Goal: Task Accomplishment & Management: Use online tool/utility

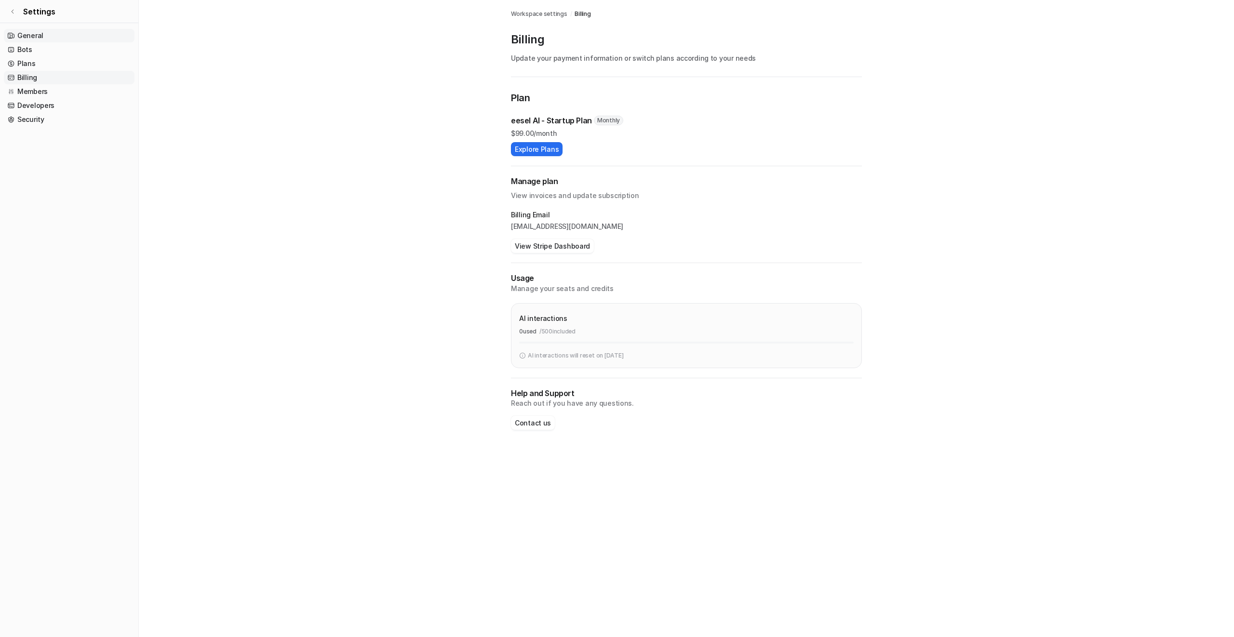
click at [25, 33] on link "General" at bounding box center [69, 36] width 131 height 14
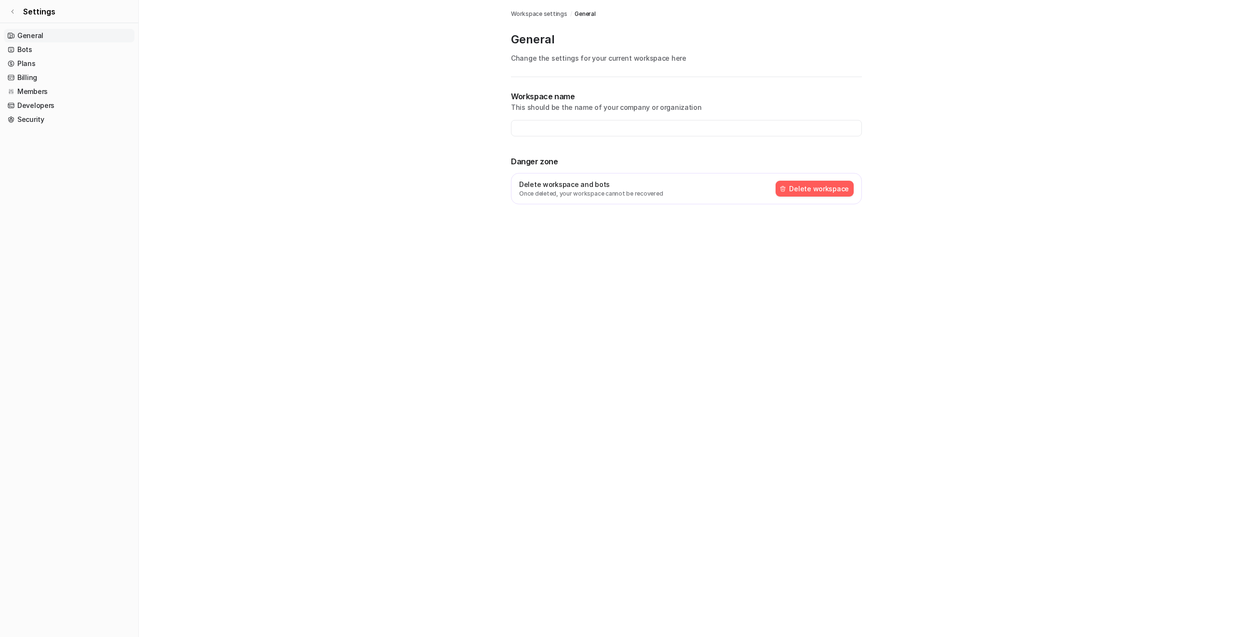
type input "**********"
click at [25, 50] on link "Bots" at bounding box center [69, 50] width 131 height 14
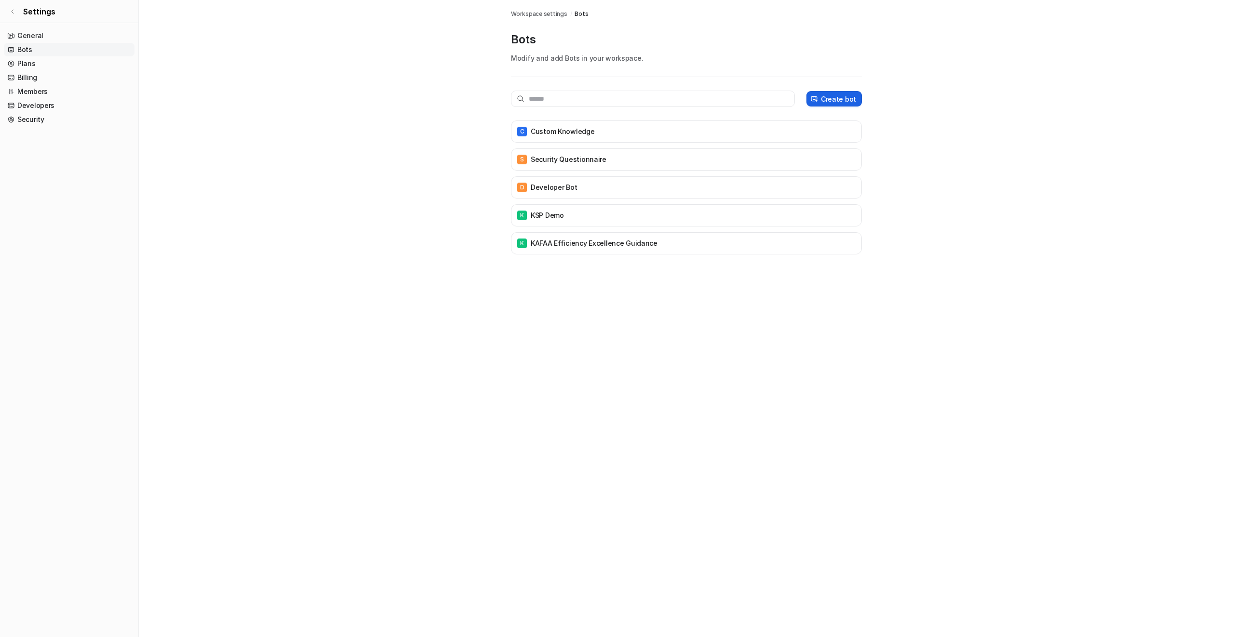
click at [829, 97] on p "Create bot" at bounding box center [838, 99] width 35 height 10
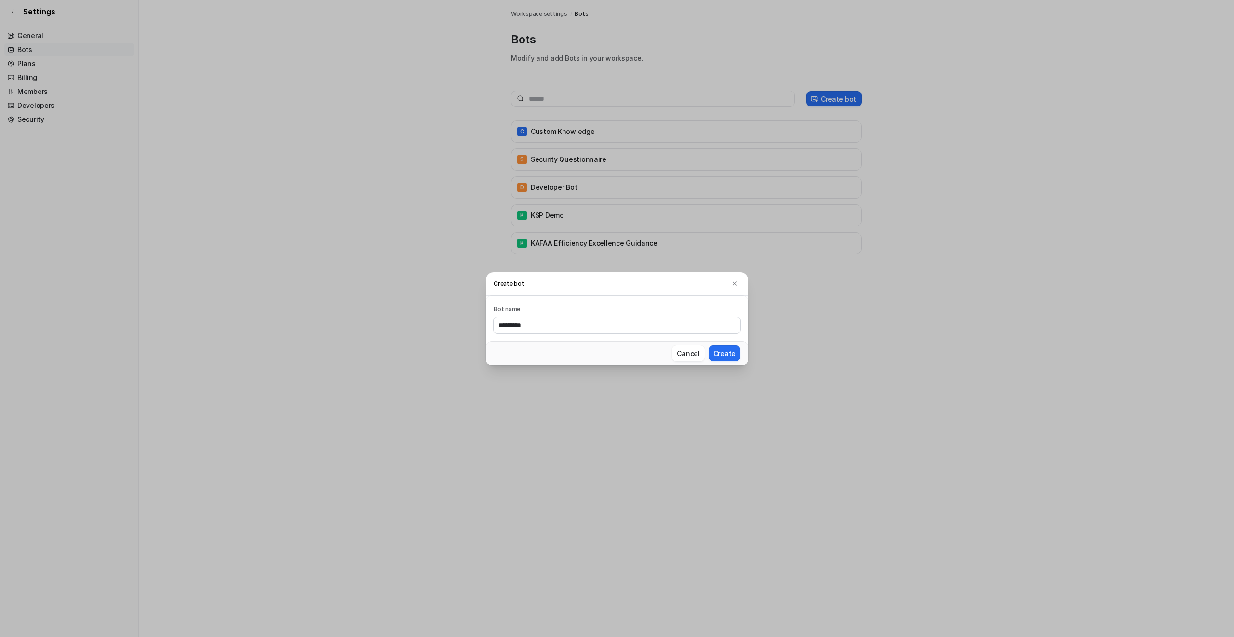
click at [601, 321] on input "*********" at bounding box center [617, 325] width 247 height 16
type input "**********"
click at [726, 351] on button "Create" at bounding box center [725, 354] width 32 height 16
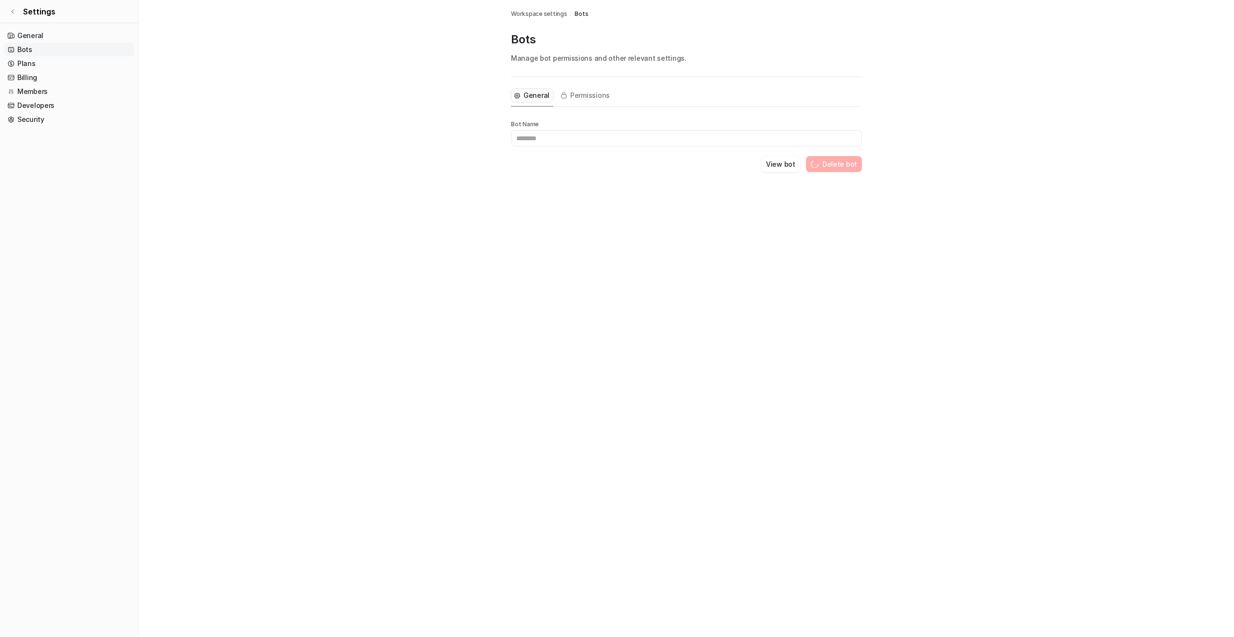
type input "**********"
click at [593, 96] on span "Permissions" at bounding box center [590, 96] width 40 height 10
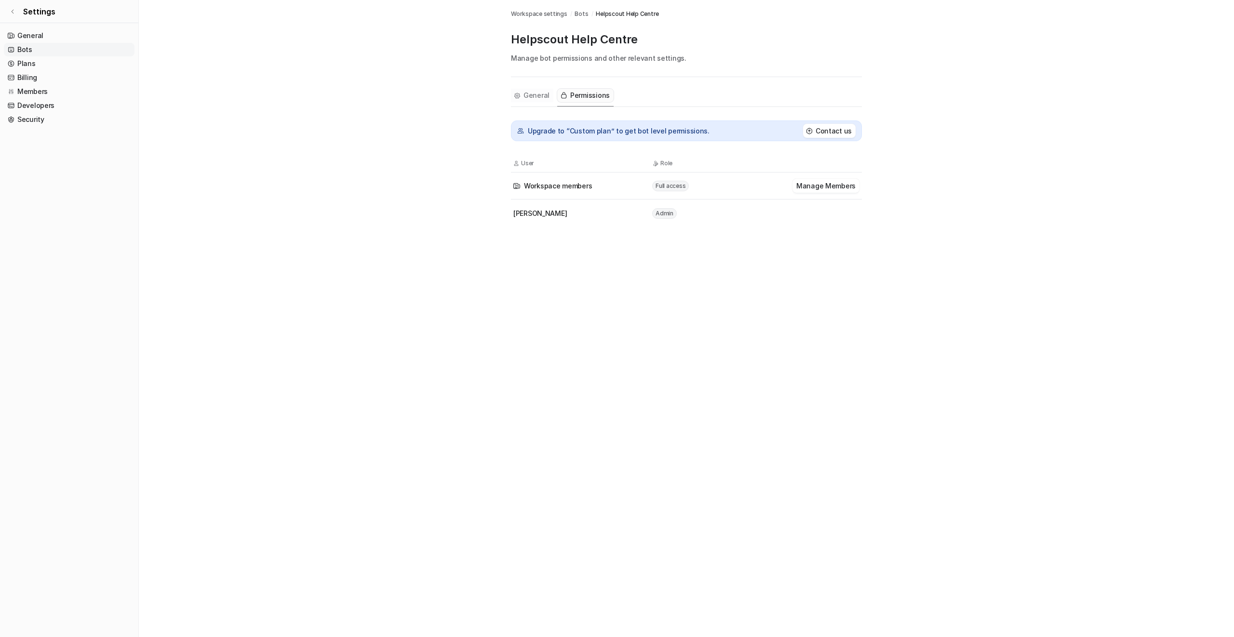
click at [540, 97] on span "General" at bounding box center [537, 96] width 26 height 10
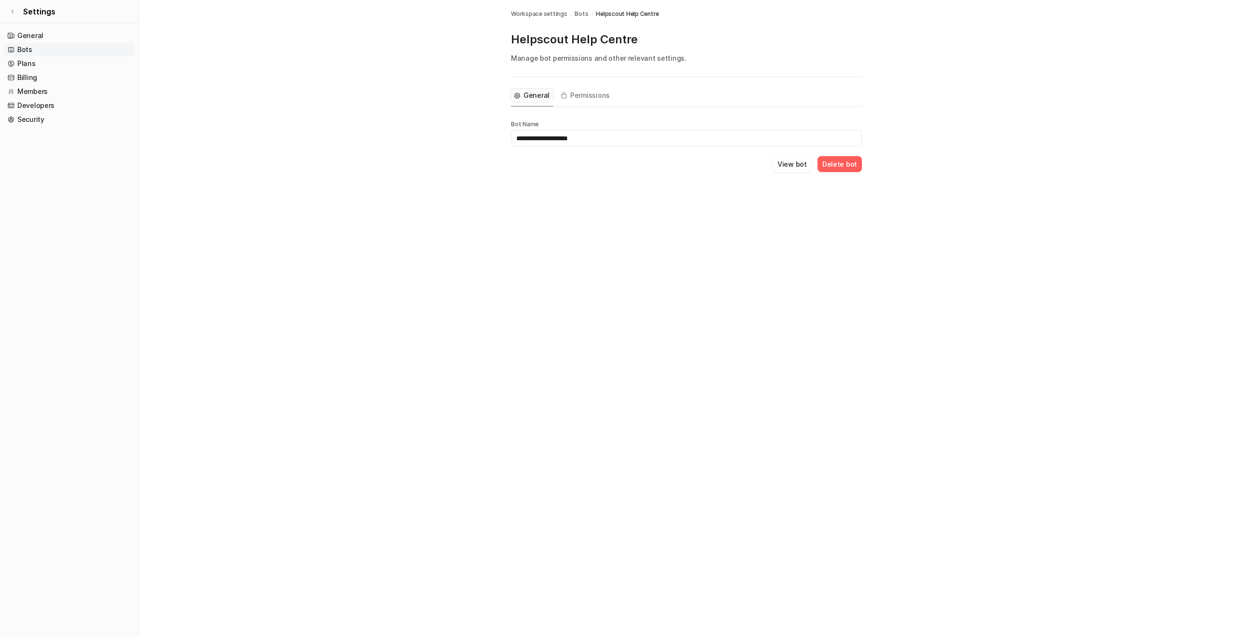
click at [553, 135] on input "**********" at bounding box center [686, 138] width 351 height 16
click at [72, 89] on link "Members" at bounding box center [69, 92] width 131 height 14
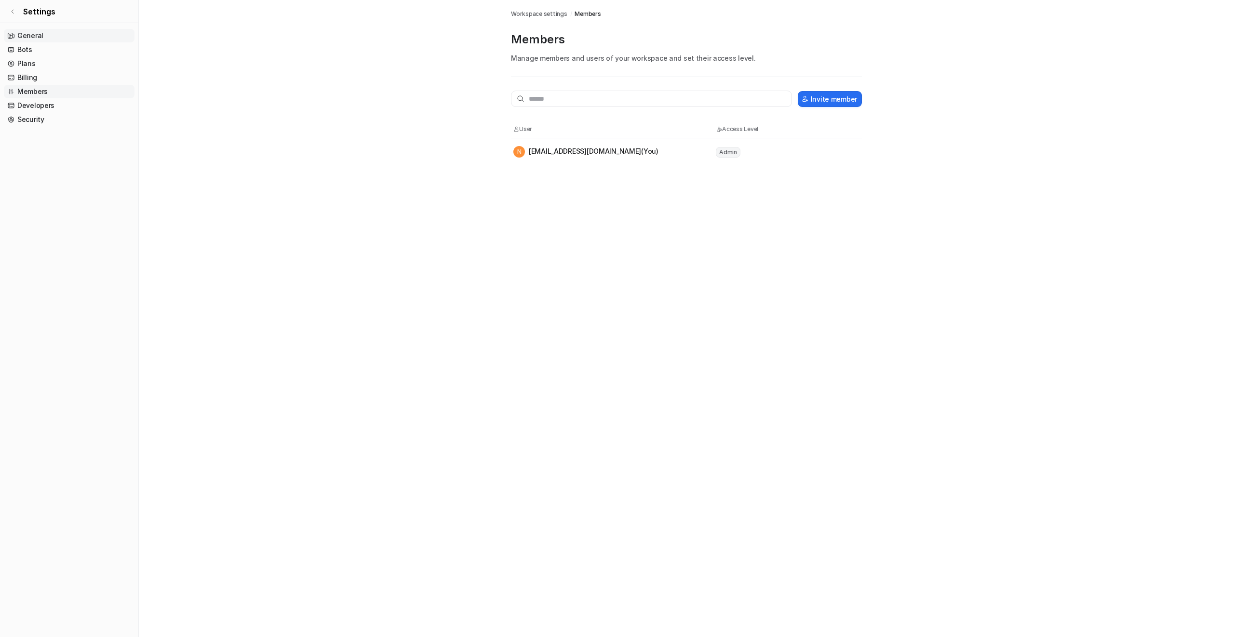
click at [35, 35] on link "General" at bounding box center [69, 36] width 131 height 14
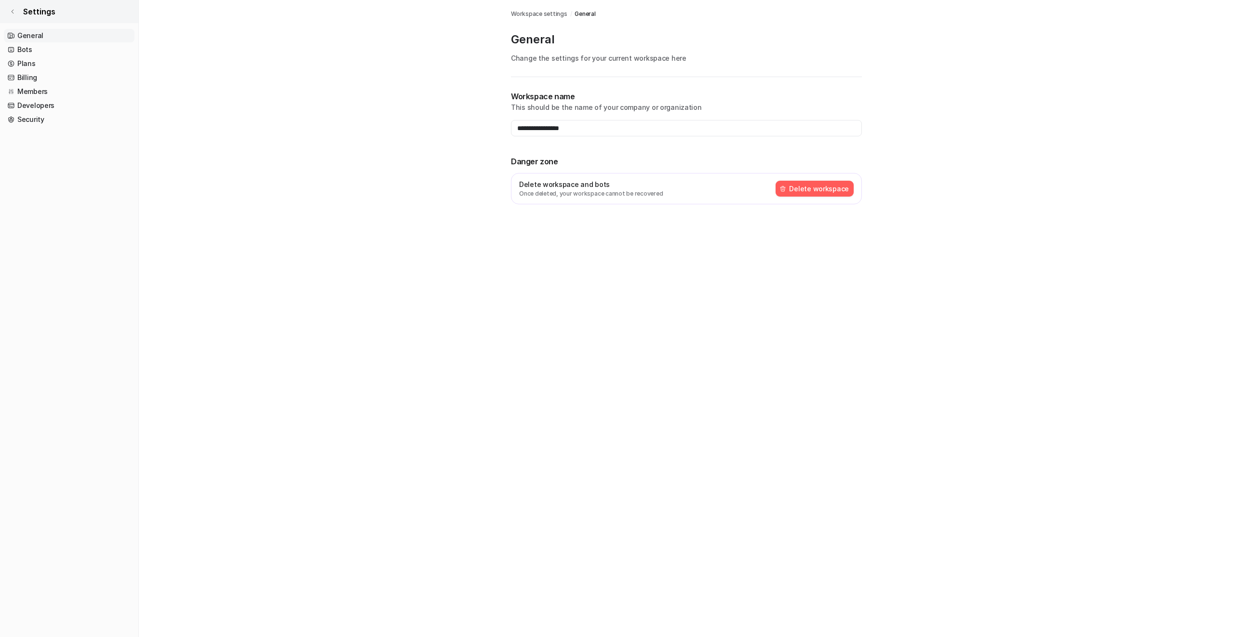
click at [37, 10] on span "Settings" at bounding box center [39, 12] width 32 height 12
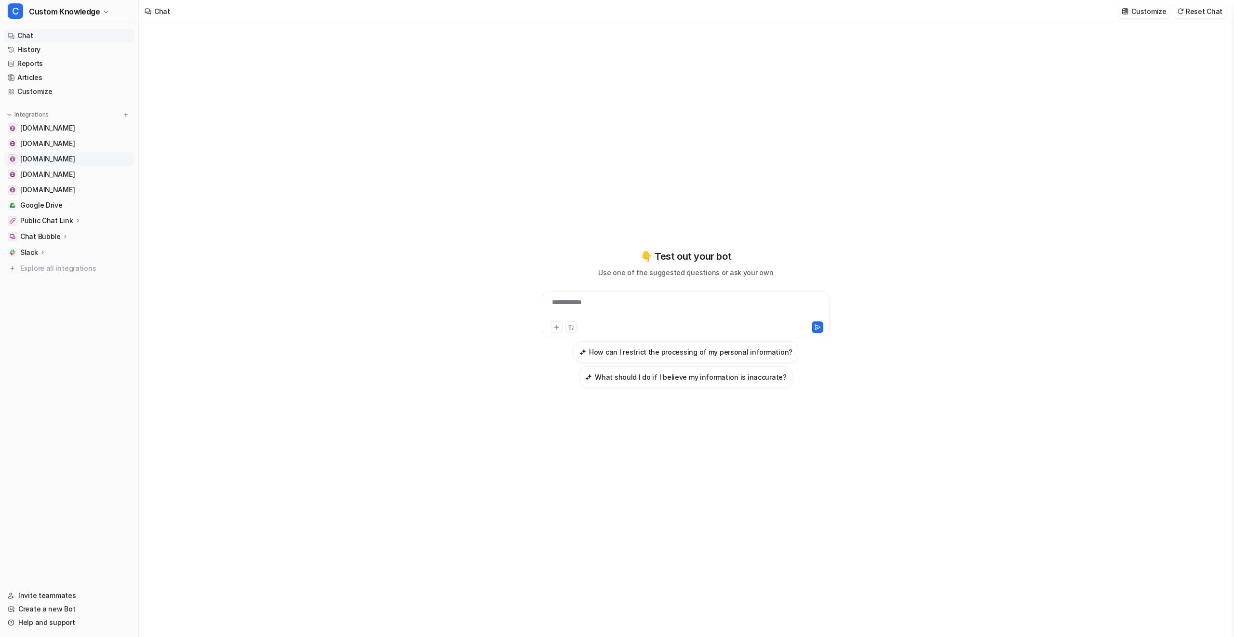
click at [75, 159] on span "learn.teamassurance.com" at bounding box center [47, 159] width 54 height 10
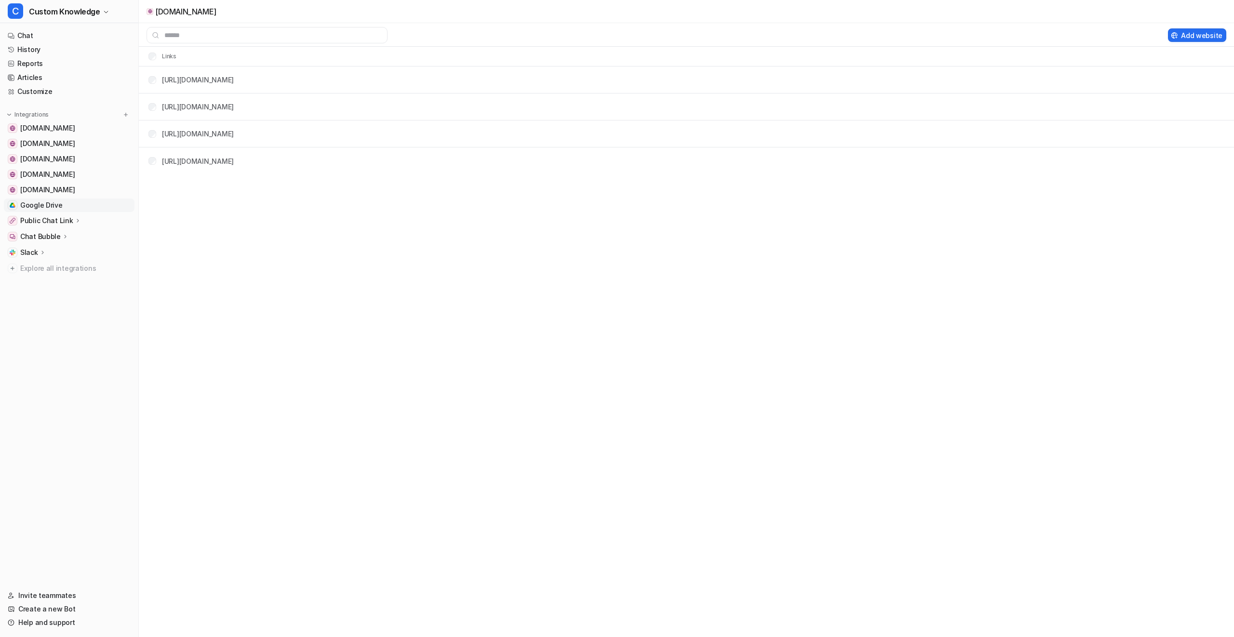
click at [64, 203] on link "Google Drive" at bounding box center [69, 206] width 131 height 14
click at [234, 81] on link "https://docs.google.com/.../edit" at bounding box center [198, 80] width 72 height 8
click at [340, 212] on div "Google Drive Learn more Add Files Links https://docs.google.com/.../edit https:…" at bounding box center [617, 318] width 1234 height 637
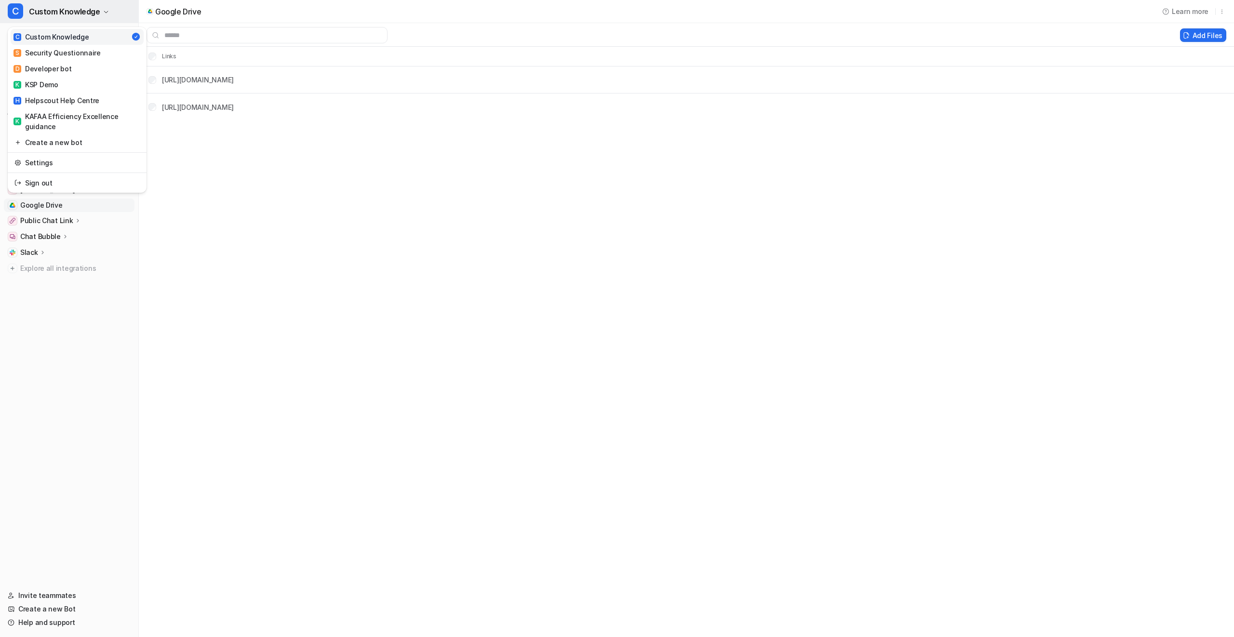
click at [71, 6] on span "Custom Knowledge" at bounding box center [64, 12] width 71 height 14
click at [71, 97] on div "H Helpscout Help Centre" at bounding box center [57, 100] width 86 height 10
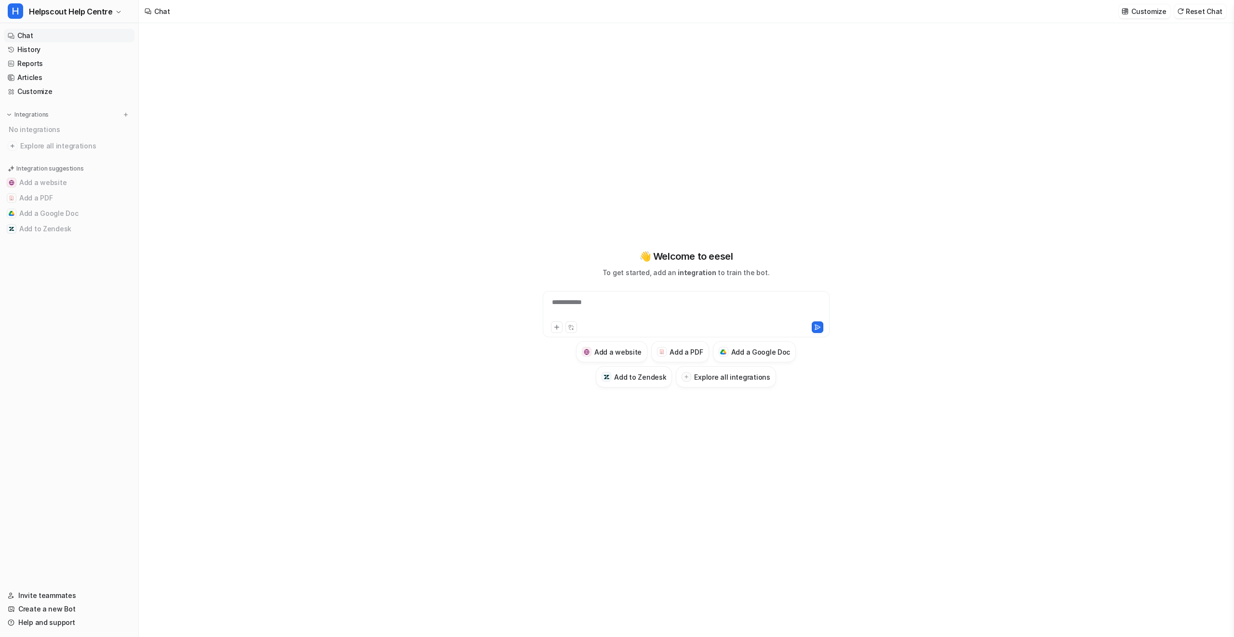
type textarea "**********"
click at [86, 14] on span "Helpscout Help Centre" at bounding box center [71, 12] width 84 height 14
click at [80, 35] on div "C Custom Knowledge" at bounding box center [52, 37] width 76 height 10
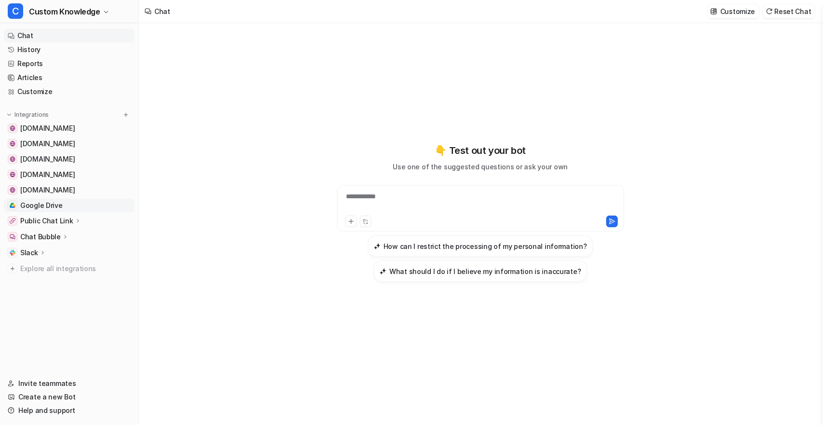
click at [44, 206] on span "Google Drive" at bounding box center [41, 206] width 42 height 10
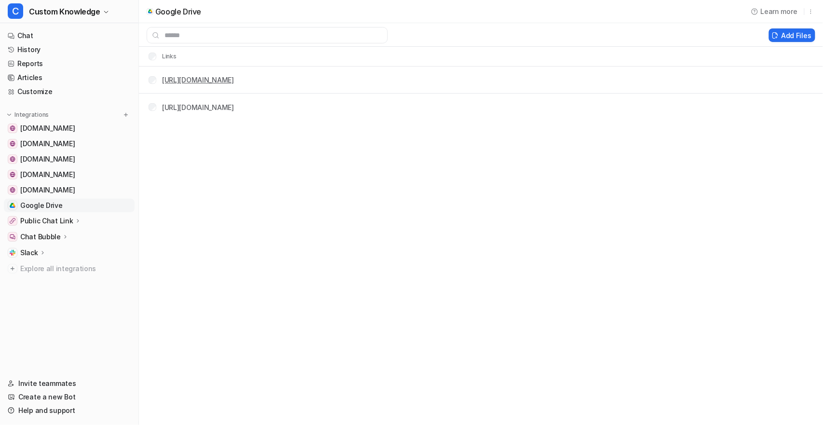
click at [223, 79] on link "https://docs.google.com/.../edit" at bounding box center [198, 80] width 72 height 8
click at [192, 109] on link "https://docs.google.com/.../edit" at bounding box center [198, 107] width 72 height 8
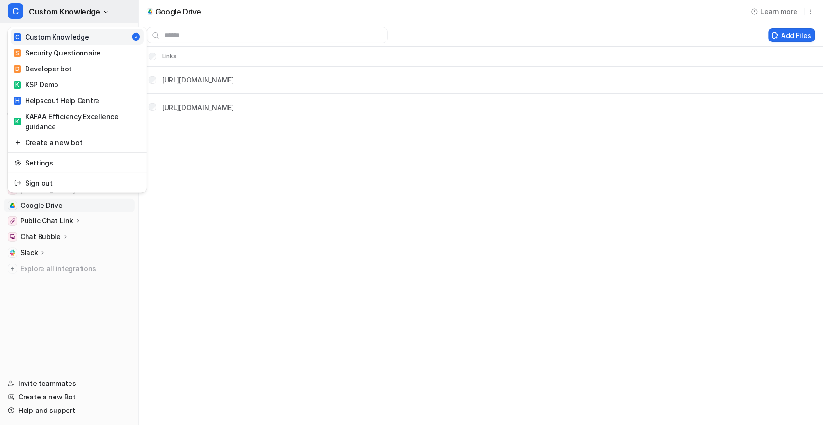
click at [62, 8] on span "Custom Knowledge" at bounding box center [64, 12] width 71 height 14
click at [192, 183] on div "C Custom Knowledge C Custom Knowledge S Security Questionnaire D Developer bot …" at bounding box center [411, 212] width 823 height 425
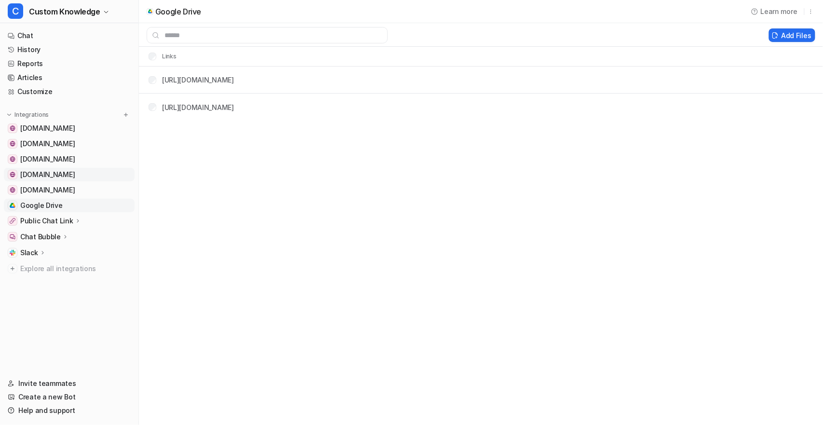
click at [62, 176] on span "teamassurance.elevio.help" at bounding box center [47, 175] width 54 height 10
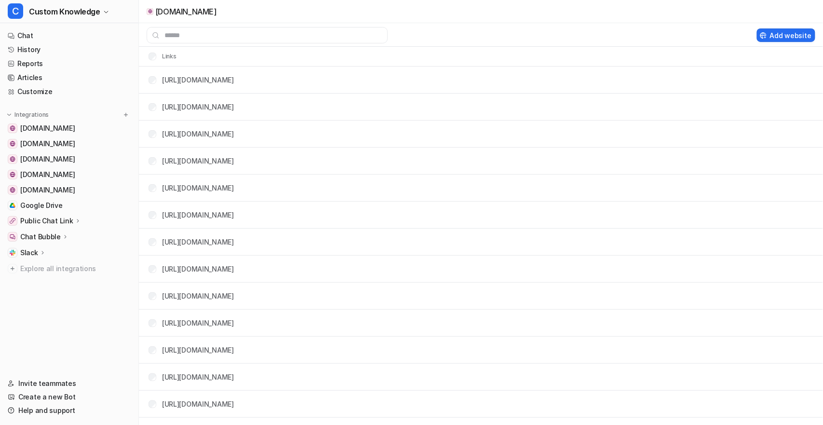
click at [269, 8] on div "teamassurance.elevio.help" at bounding box center [481, 11] width 684 height 23
click at [47, 207] on span "Google Drive" at bounding box center [41, 206] width 42 height 10
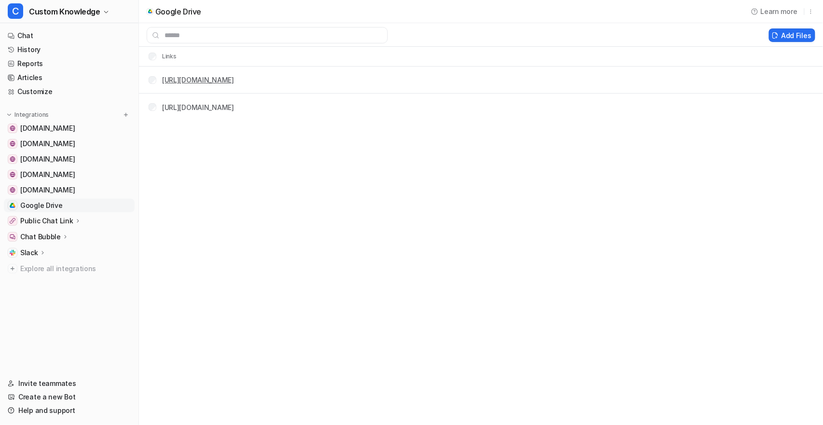
click at [213, 77] on link "https://docs.google.com/.../edit" at bounding box center [198, 80] width 72 height 8
click at [75, 174] on span "teamassurance.elevio.help" at bounding box center [47, 175] width 54 height 10
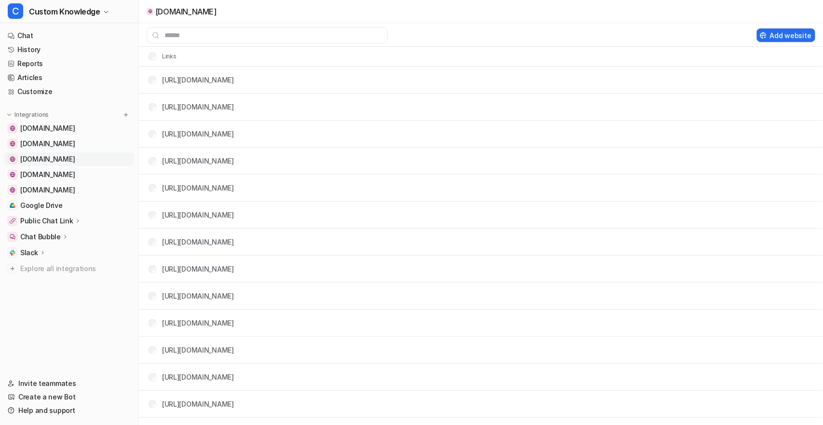
click at [45, 160] on span "app.elev.io" at bounding box center [47, 159] width 54 height 10
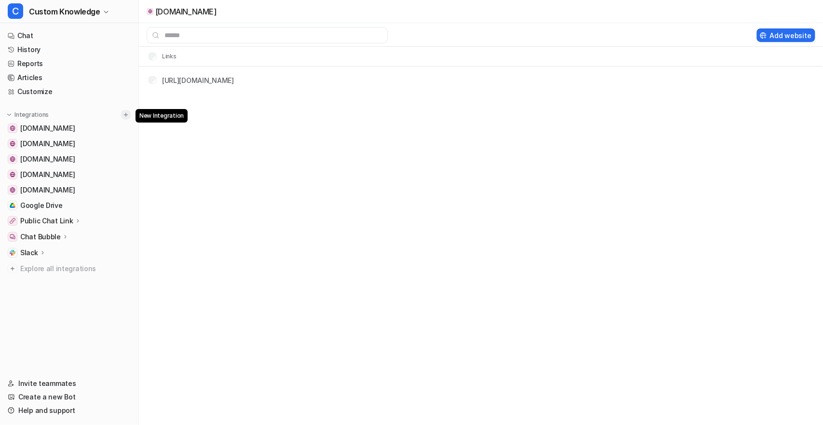
click at [126, 113] on img at bounding box center [125, 114] width 7 height 7
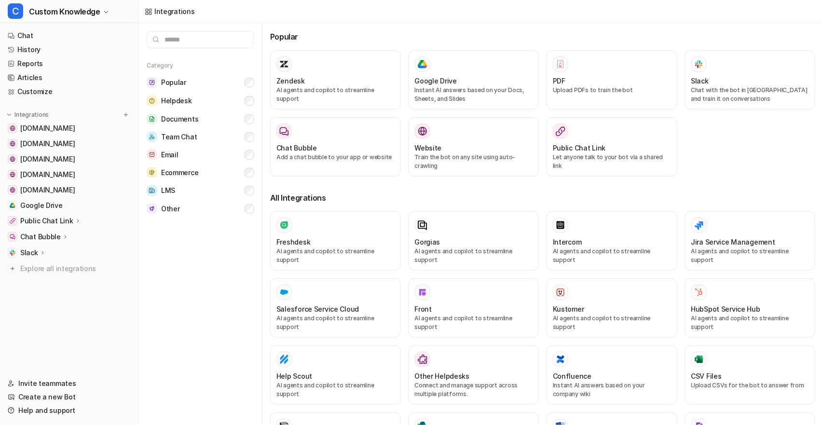
click at [170, 271] on div "Category Popular Helpdesk Documents Team Chat Email Ecommerce LMS Other" at bounding box center [200, 224] width 123 height 402
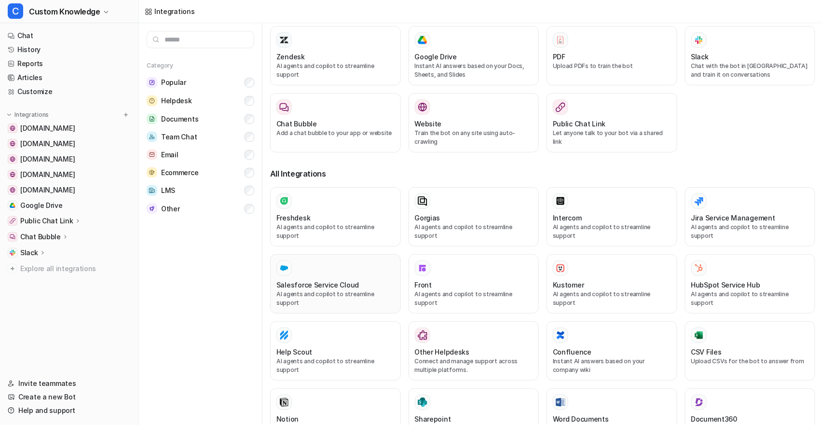
scroll to position [40, 0]
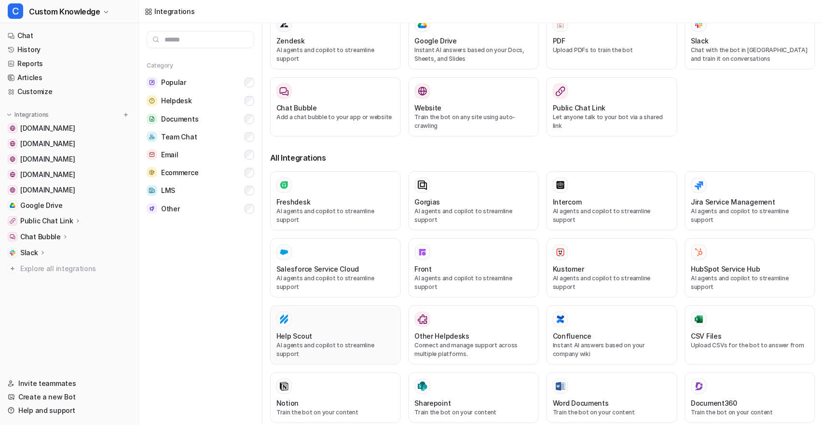
click at [339, 331] on div "Help Scout" at bounding box center [335, 336] width 118 height 10
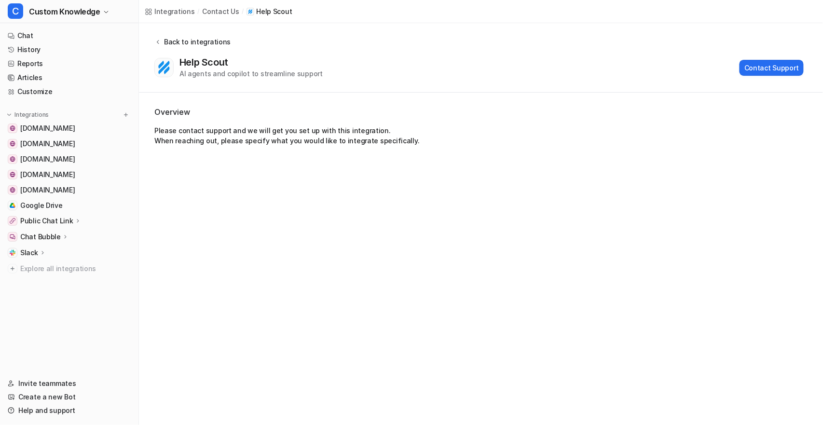
click at [166, 40] on div "Back to integrations" at bounding box center [195, 42] width 69 height 10
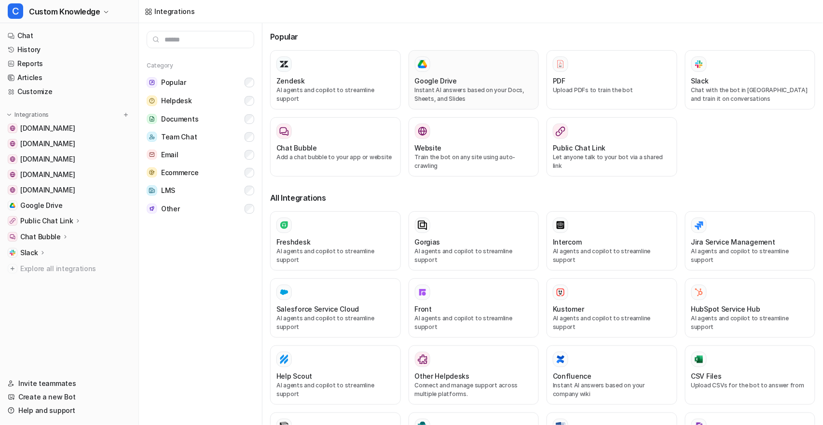
click at [487, 81] on div "Google Drive" at bounding box center [474, 81] width 118 height 10
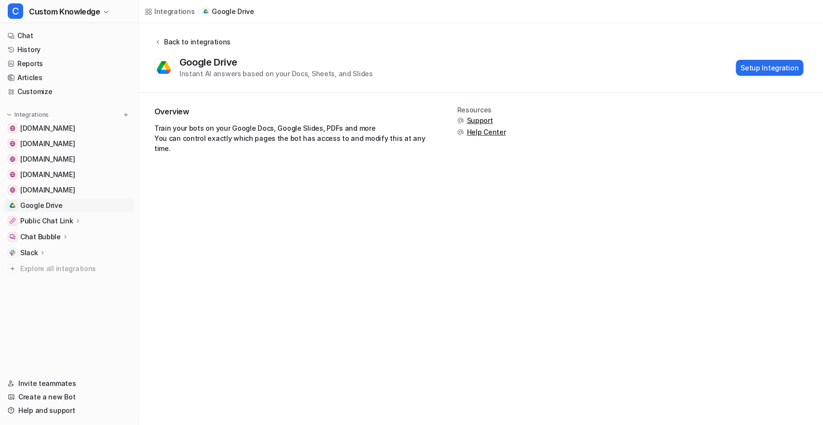
click at [163, 40] on div "Back to integrations" at bounding box center [195, 42] width 69 height 10
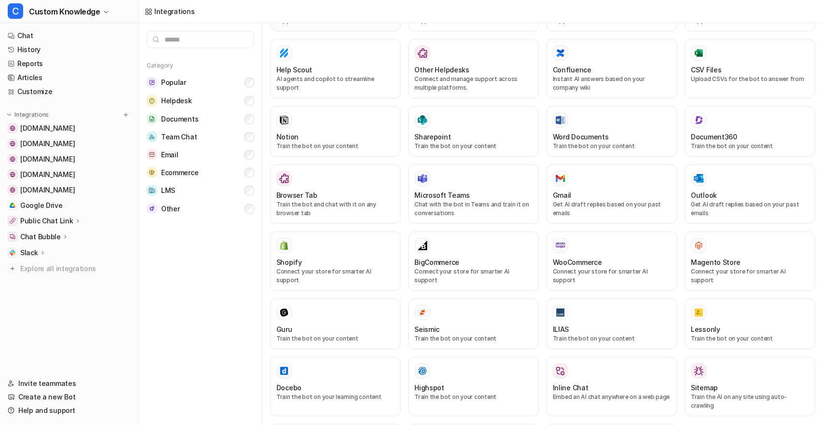
scroll to position [336, 0]
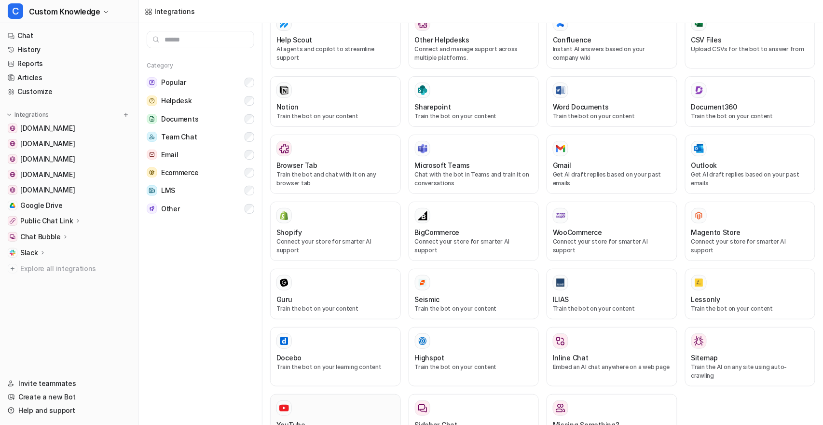
click at [348, 400] on div "YouTube Train the bot on your content" at bounding box center [335, 423] width 118 height 47
